Goal: Transaction & Acquisition: Book appointment/travel/reservation

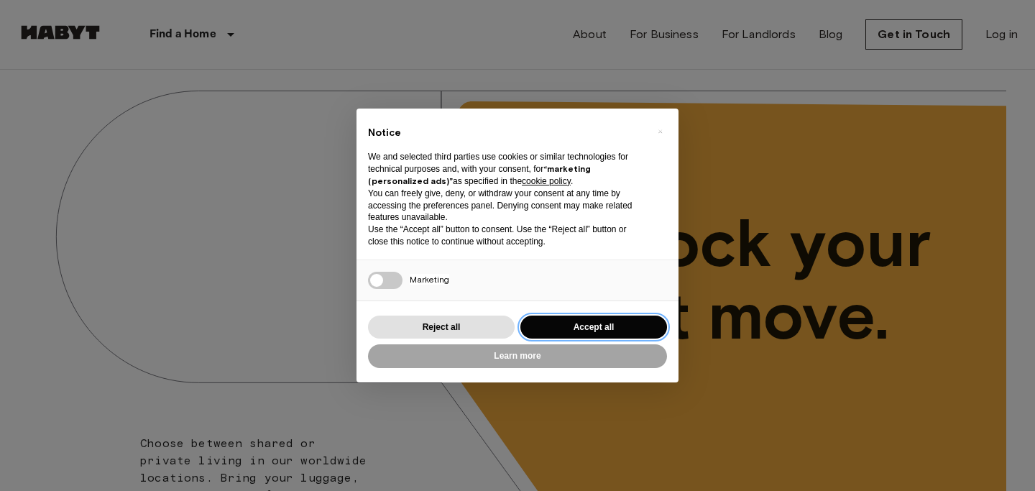
click at [565, 325] on button "Accept all" at bounding box center [593, 327] width 147 height 24
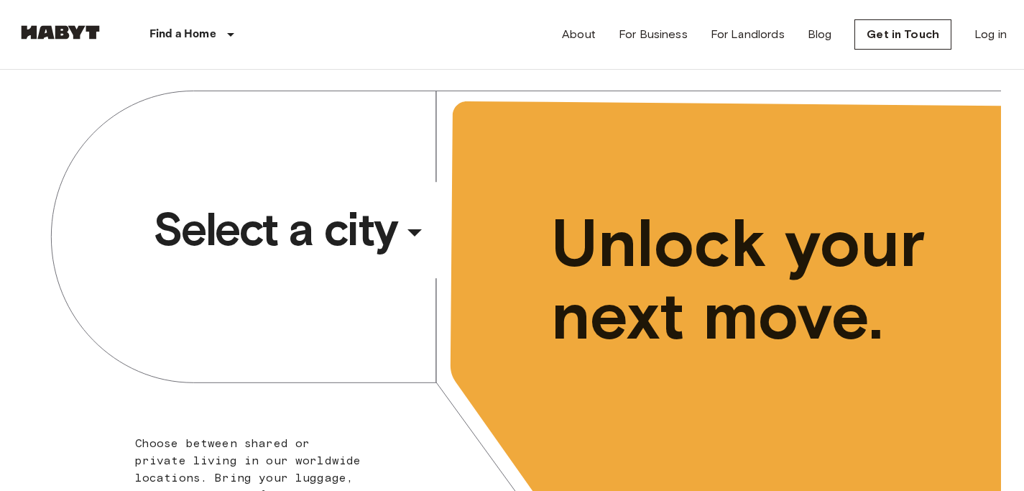
click at [321, 246] on span "Select a city" at bounding box center [275, 228] width 244 height 57
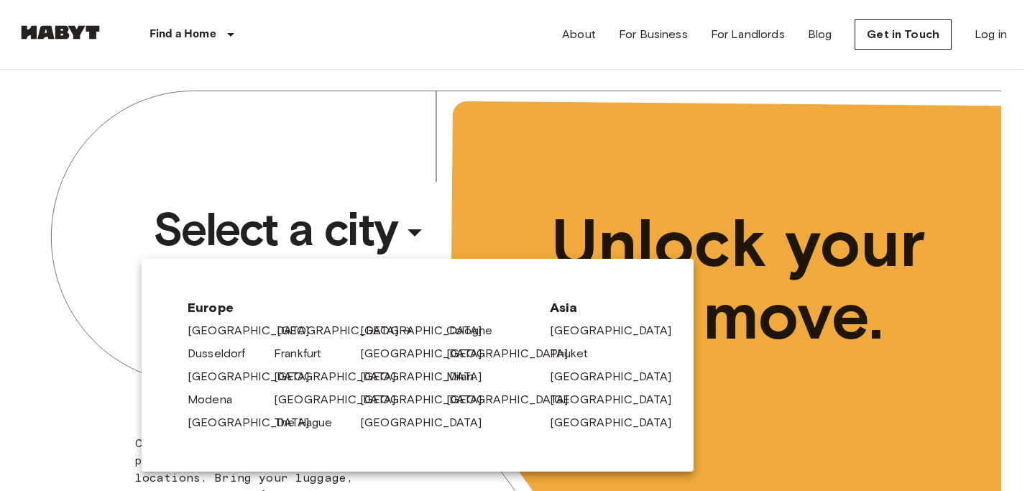
click at [292, 335] on link "[GEOGRAPHIC_DATA]" at bounding box center [345, 330] width 137 height 17
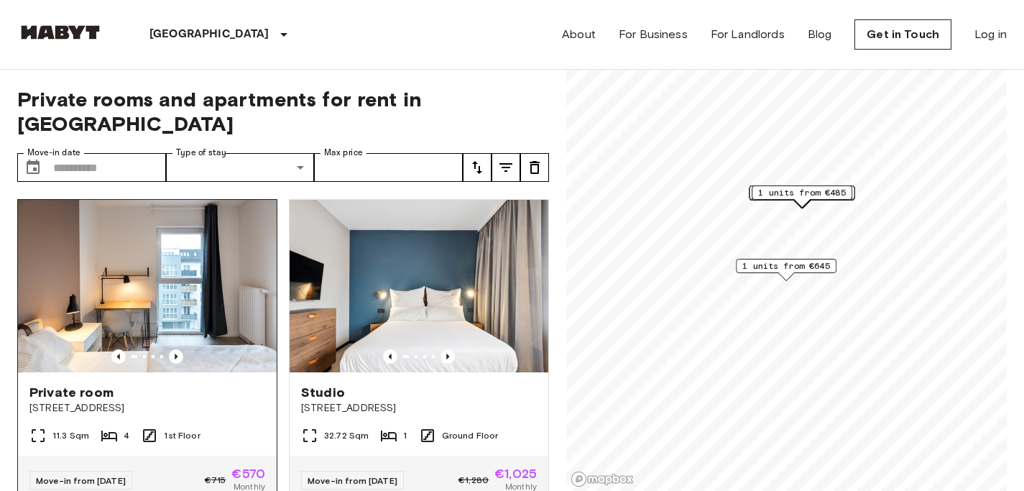
click at [181, 349] on div at bounding box center [147, 356] width 259 height 14
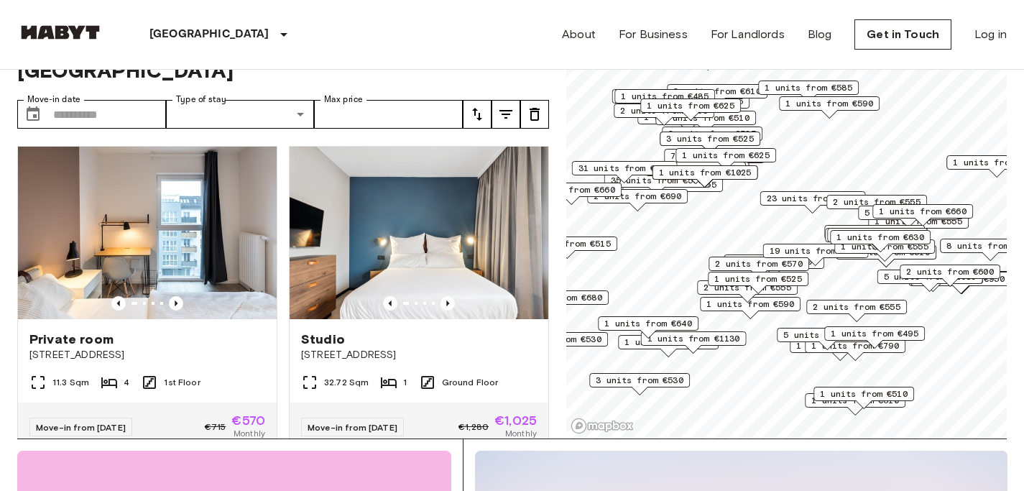
scroll to position [56, 0]
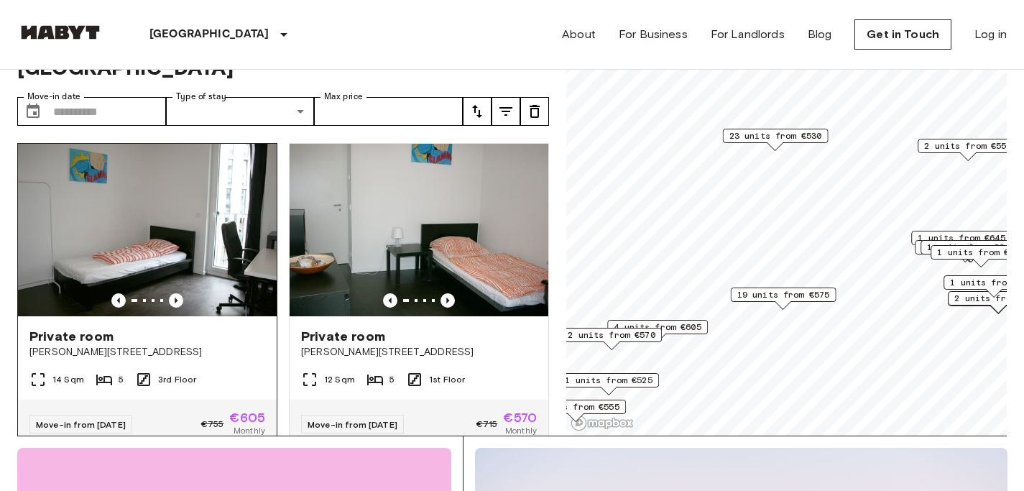
scroll to position [304, 0]
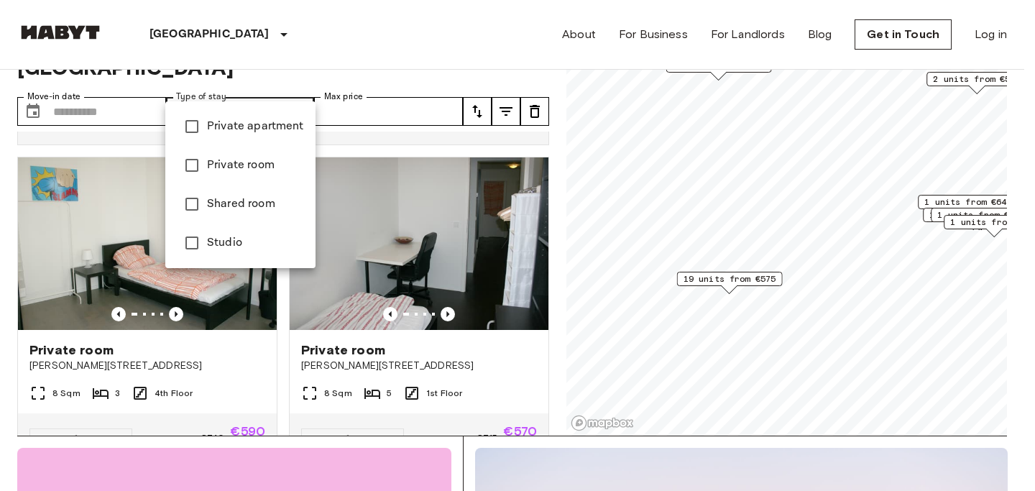
click at [14, 137] on div at bounding box center [517, 245] width 1035 height 491
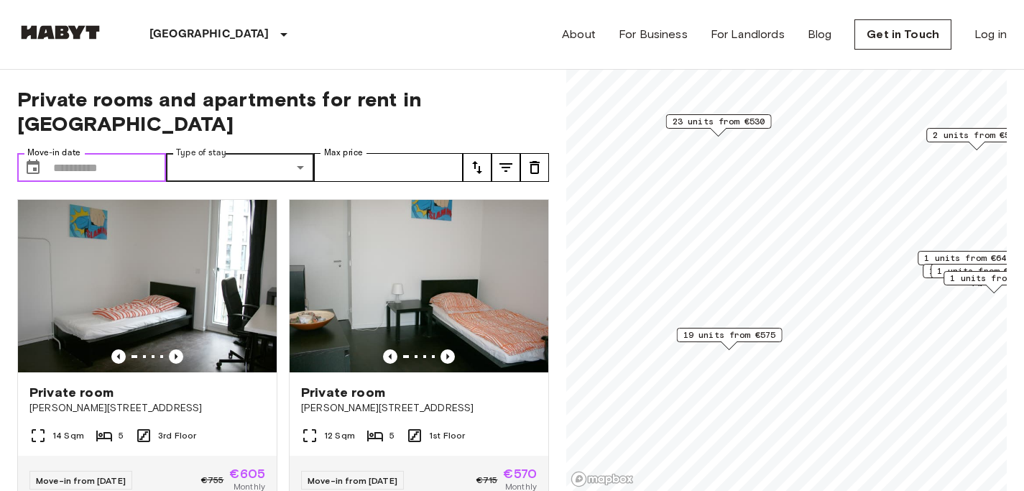
click at [78, 153] on input "Move-in date" at bounding box center [109, 167] width 113 height 29
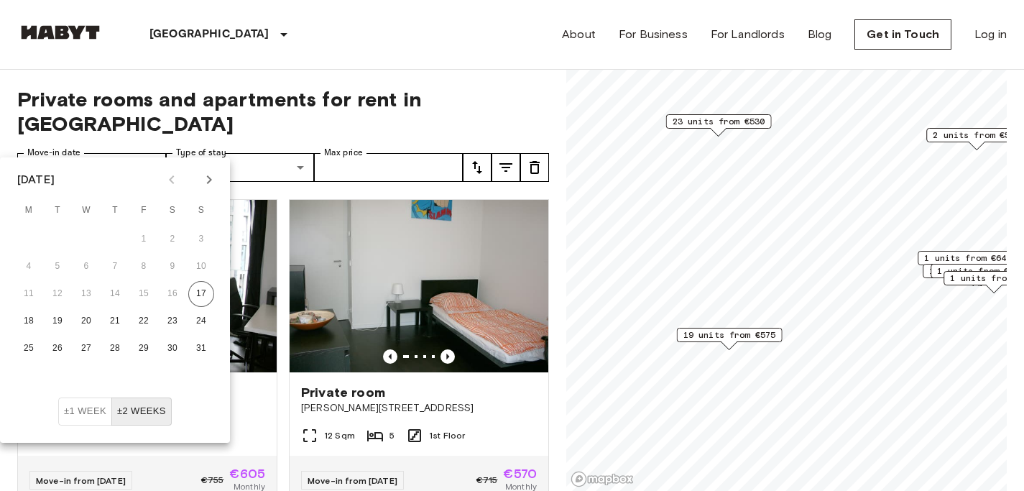
click at [212, 181] on icon "Next month" at bounding box center [208, 179] width 17 height 17
click at [61, 269] on button "7" at bounding box center [58, 267] width 26 height 26
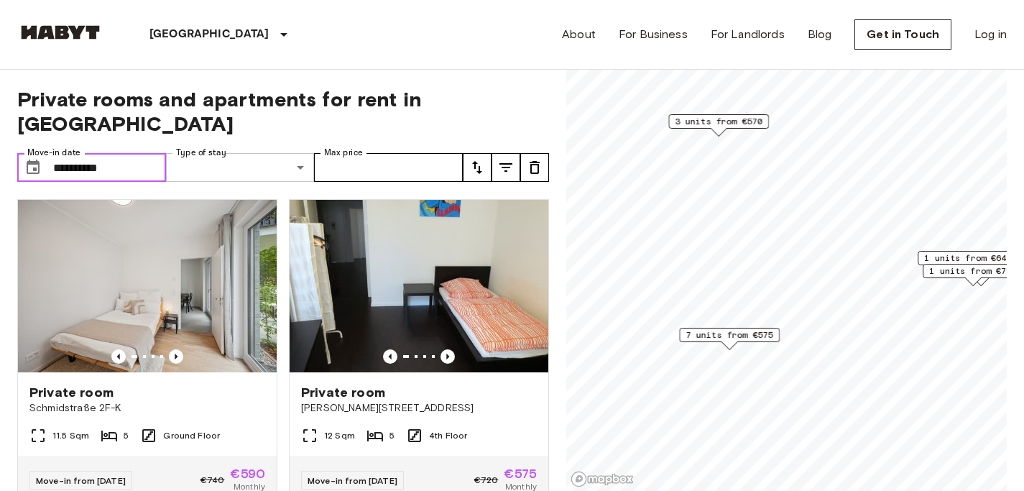
type input "**********"
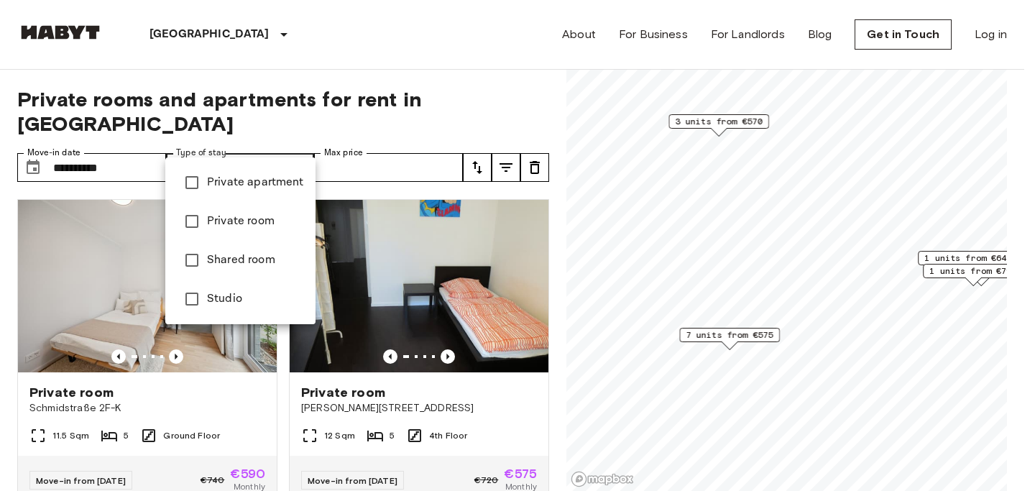
type input "******"
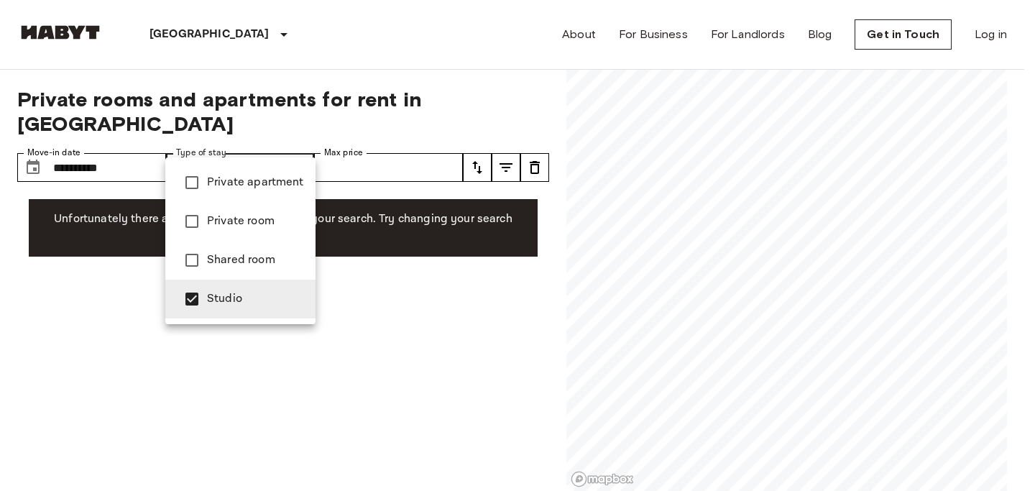
click at [366, 147] on div at bounding box center [517, 245] width 1035 height 491
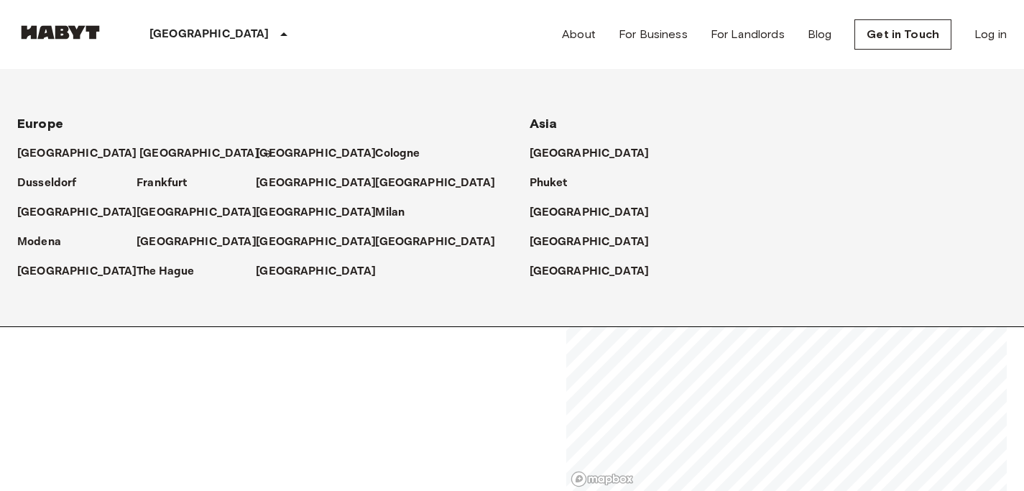
click at [139, 158] on p "[GEOGRAPHIC_DATA]" at bounding box center [199, 153] width 120 height 17
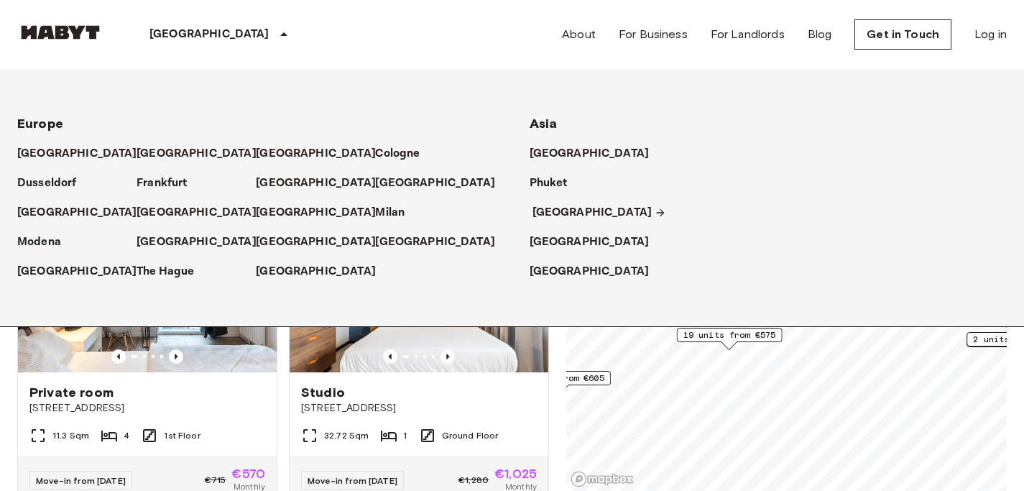
click at [532, 211] on p "[GEOGRAPHIC_DATA]" at bounding box center [592, 212] width 120 height 17
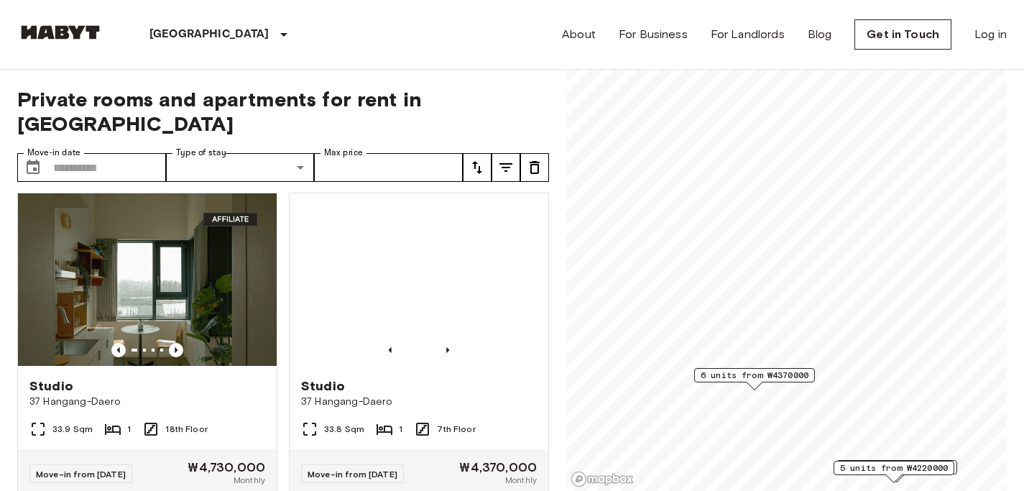
scroll to position [86, 0]
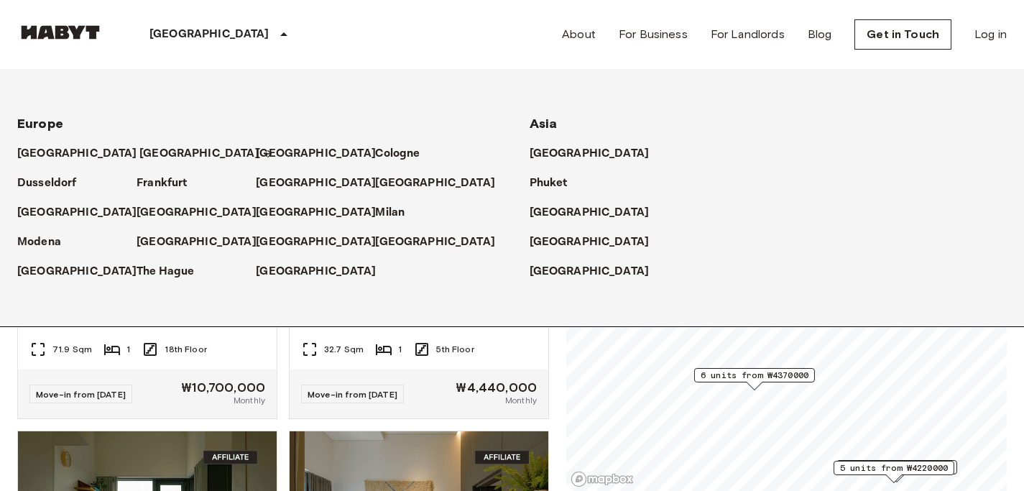
click at [139, 156] on p "[GEOGRAPHIC_DATA]" at bounding box center [199, 153] width 120 height 17
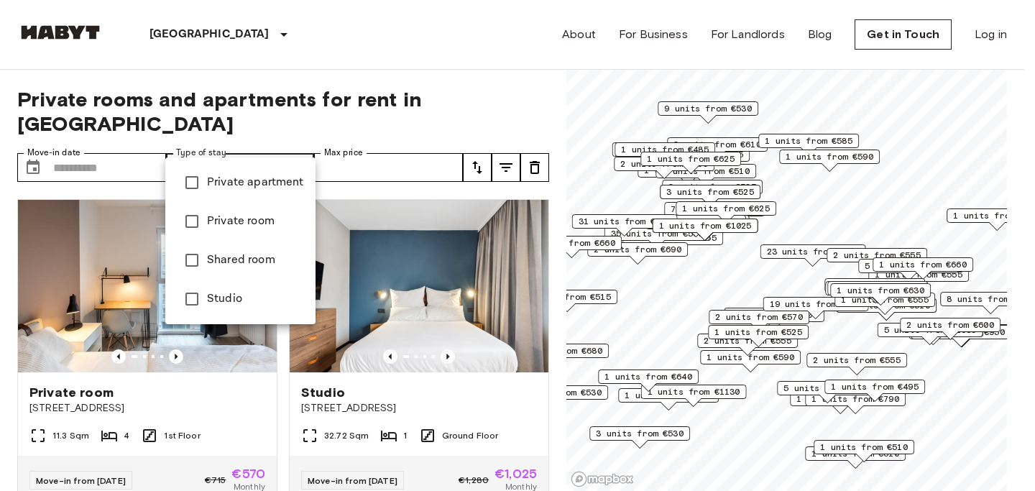
click at [281, 109] on div at bounding box center [517, 245] width 1035 height 491
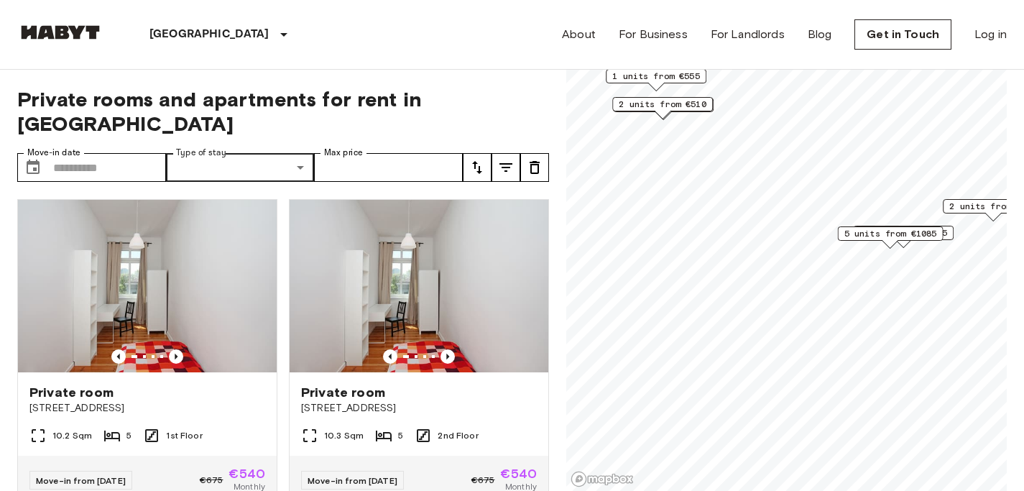
click at [896, 237] on span "5 units from €1085" at bounding box center [890, 233] width 93 height 13
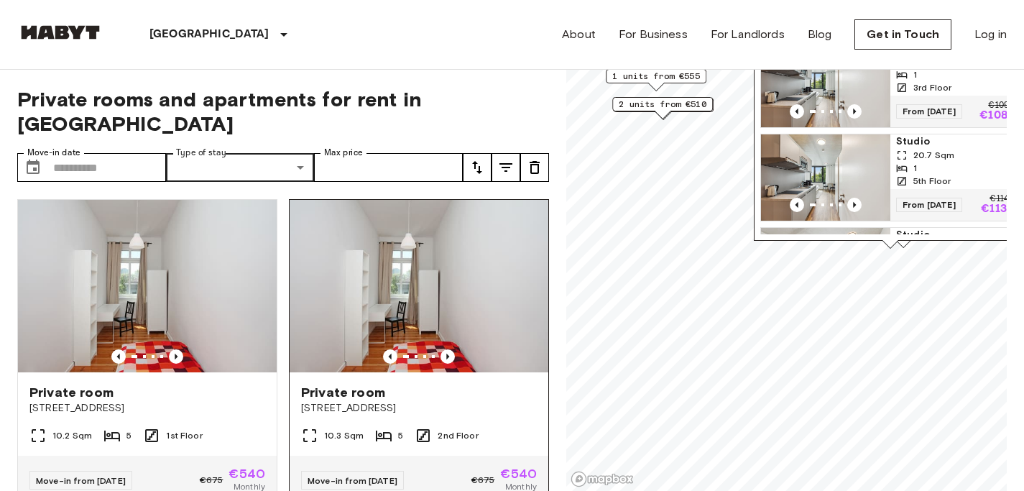
scroll to position [355, 0]
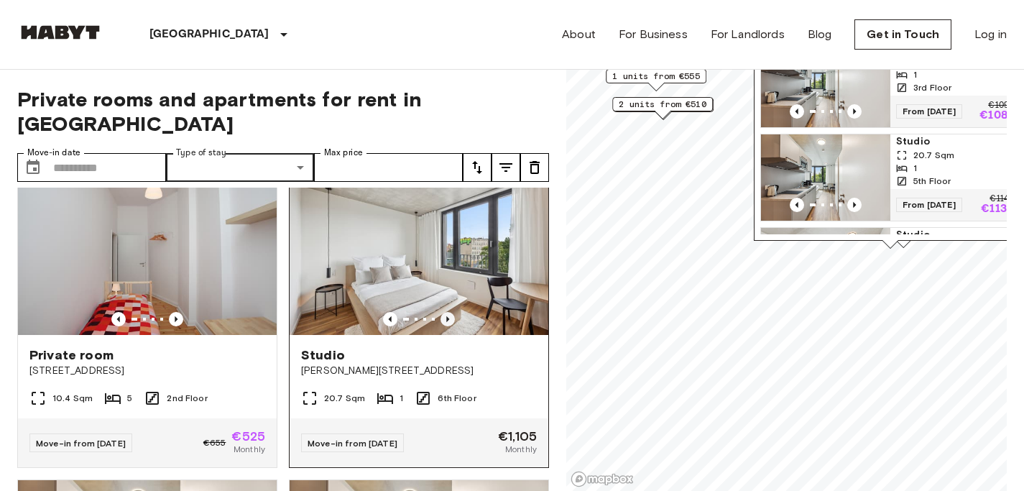
click at [443, 312] on icon "Previous image" at bounding box center [447, 319] width 14 height 14
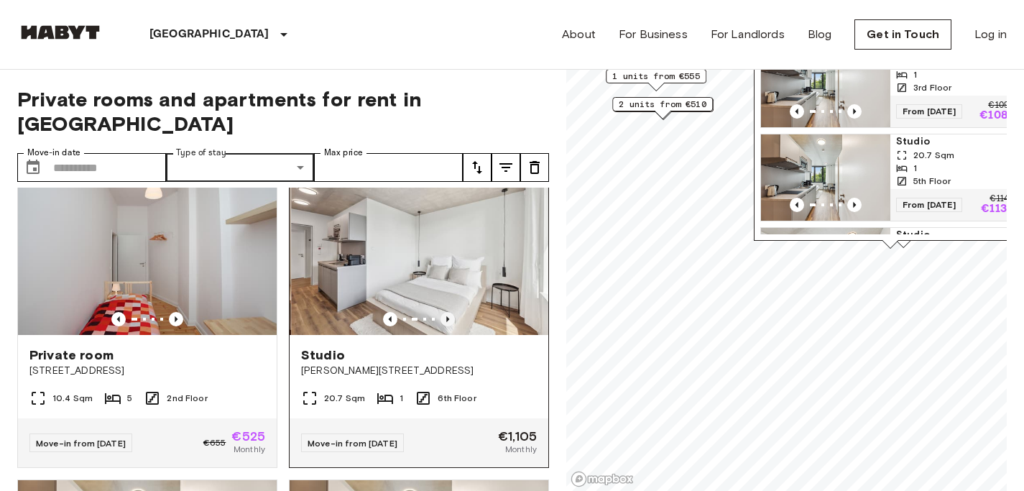
click at [443, 312] on icon "Previous image" at bounding box center [447, 319] width 14 height 14
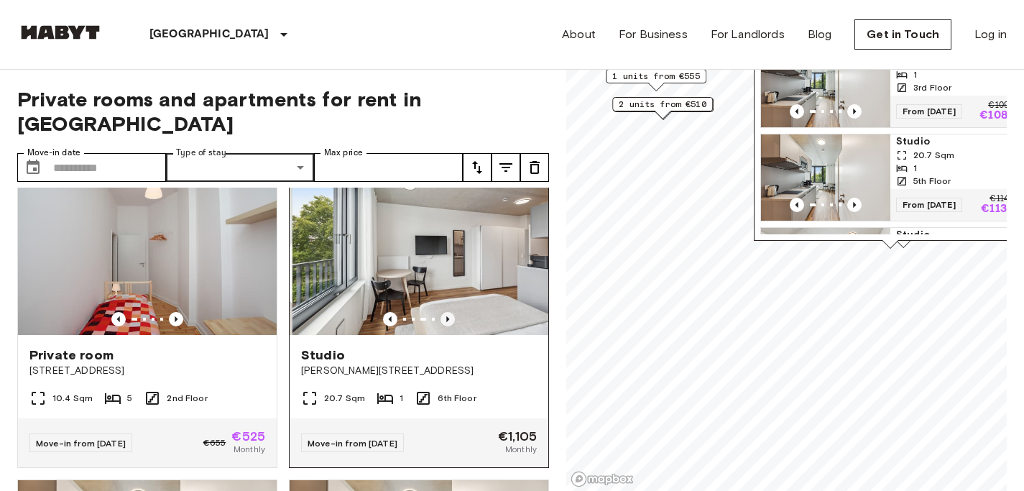
click at [443, 312] on icon "Previous image" at bounding box center [447, 319] width 14 height 14
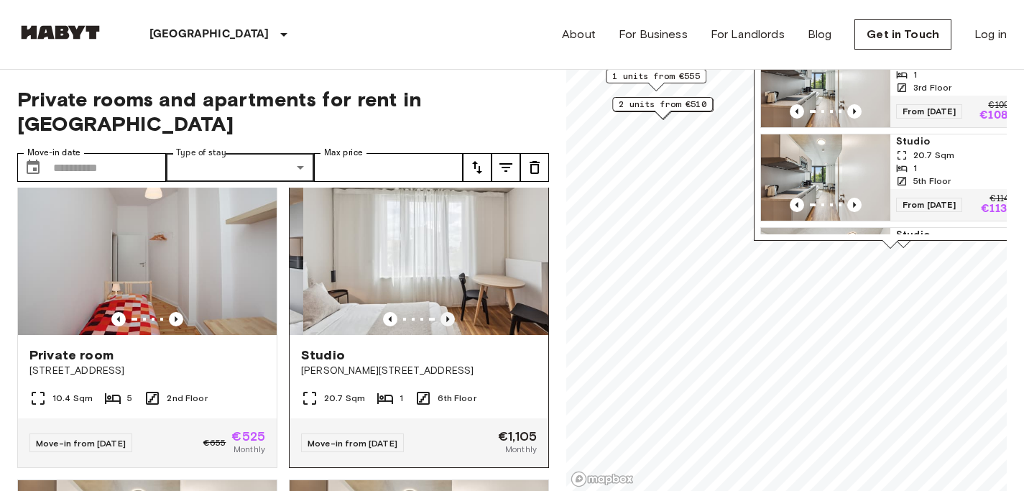
click at [443, 312] on icon "Previous image" at bounding box center [447, 319] width 14 height 14
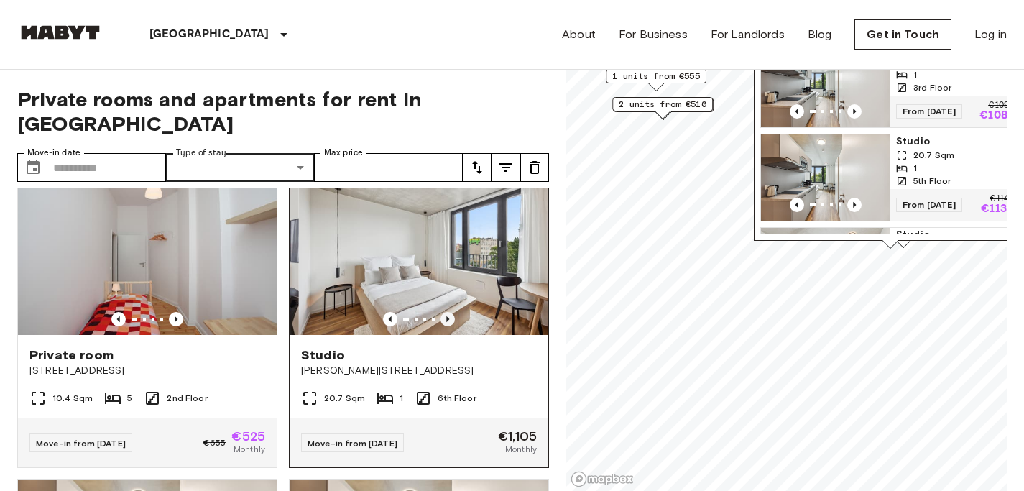
click at [443, 312] on icon "Previous image" at bounding box center [447, 319] width 14 height 14
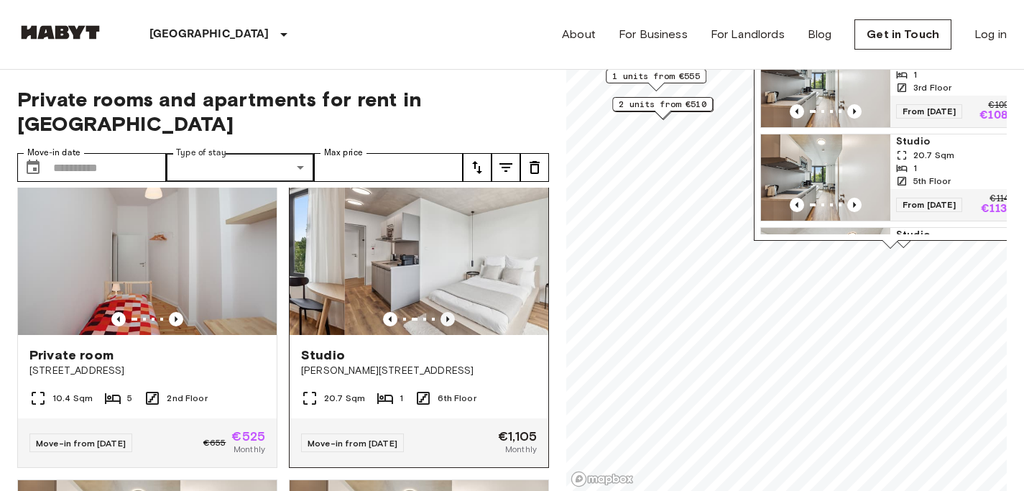
click at [443, 312] on icon "Previous image" at bounding box center [447, 319] width 14 height 14
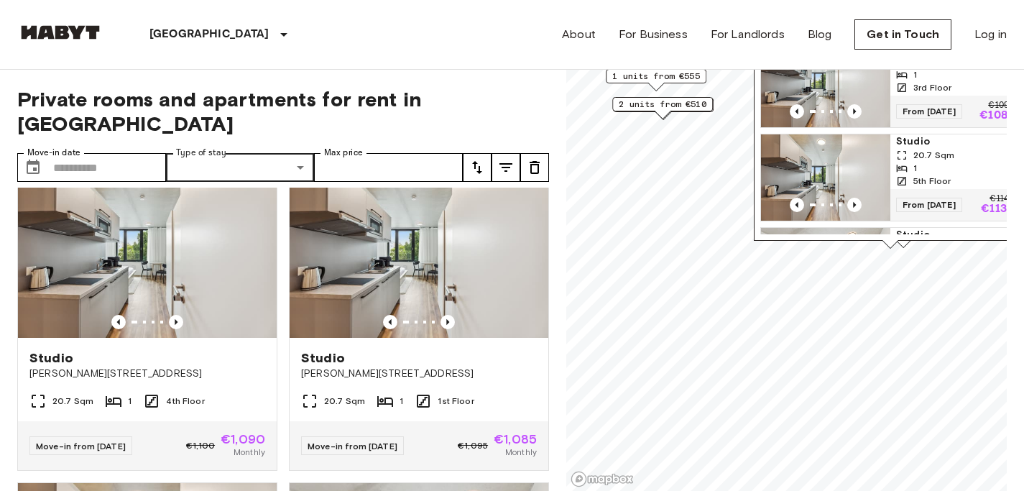
scroll to position [660, 0]
